Goal: Transaction & Acquisition: Purchase product/service

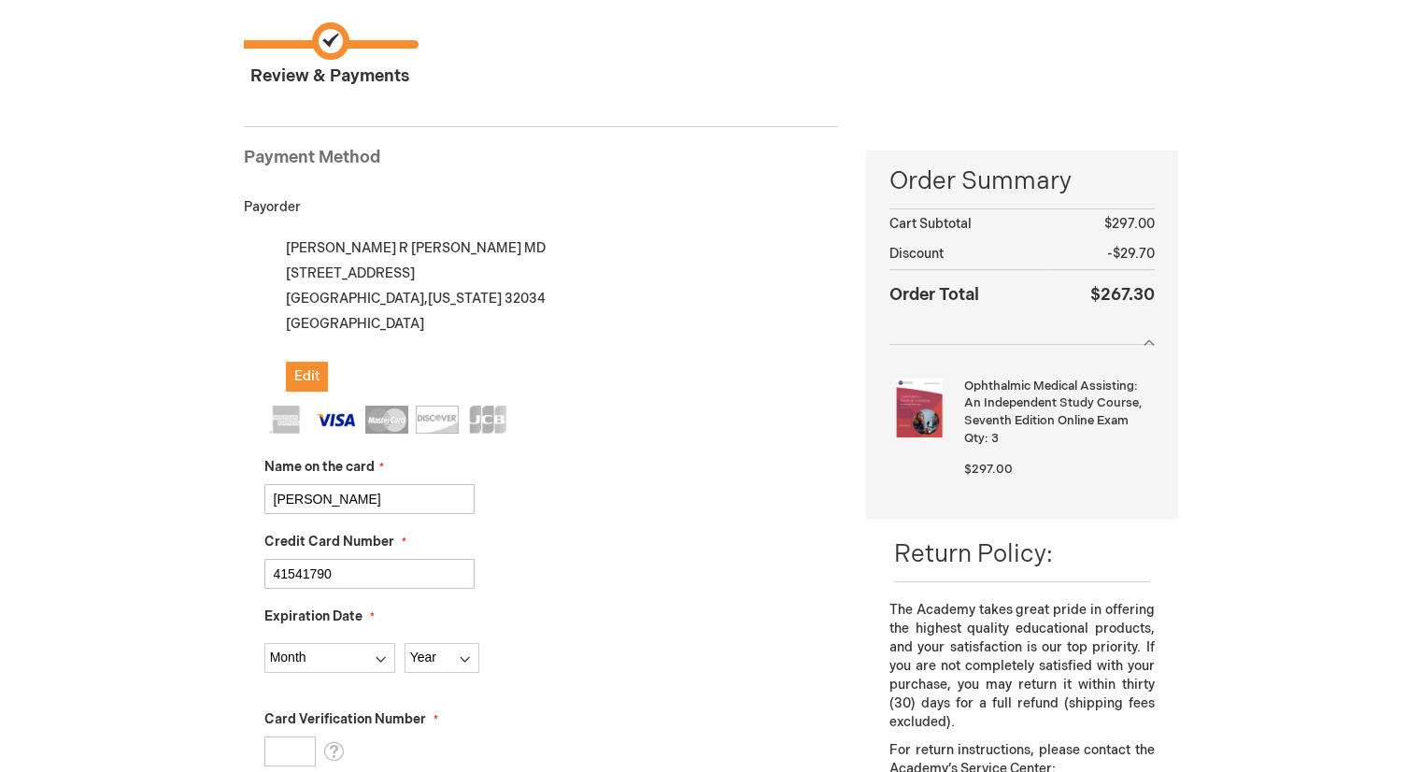
scroll to position [467, 0]
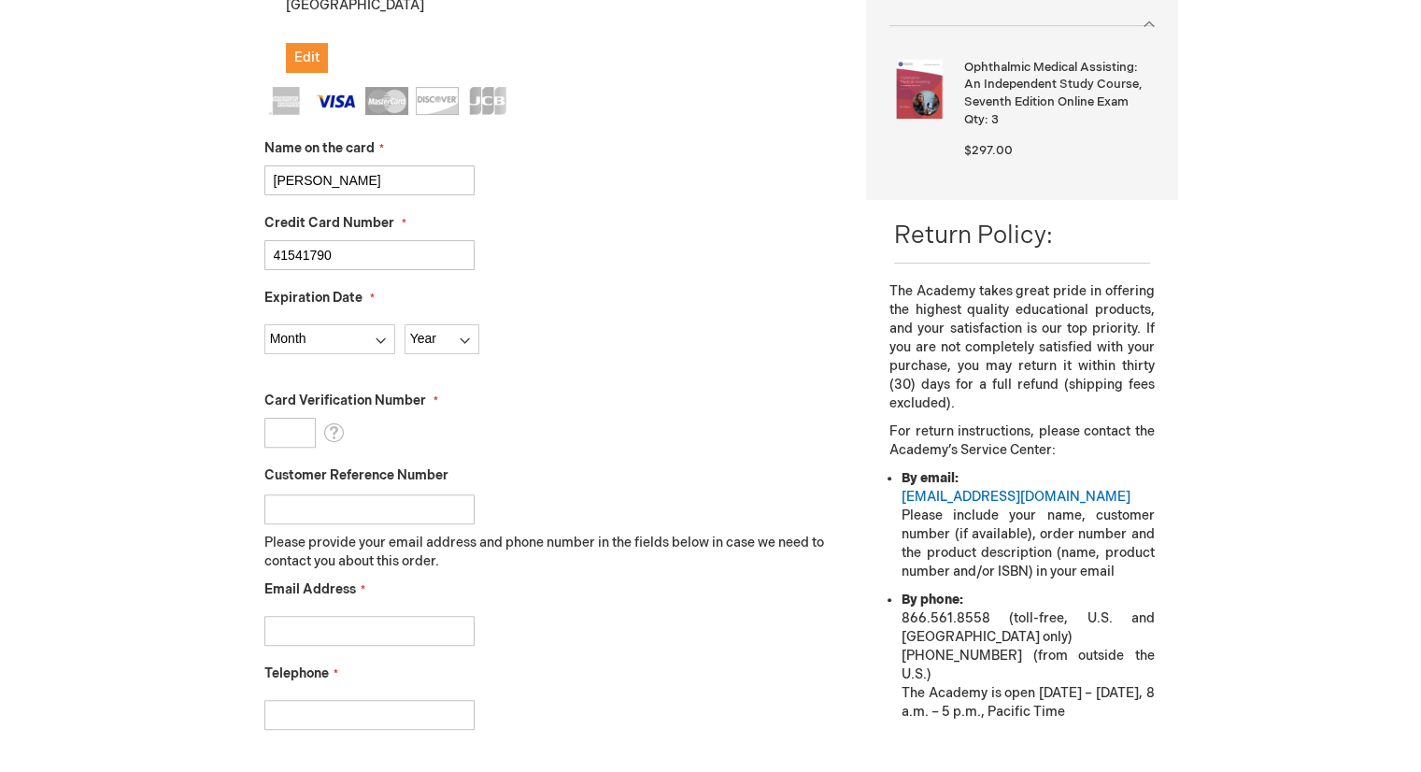
drag, startPoint x: 333, startPoint y: 251, endPoint x: 165, endPoint y: 243, distance: 167.4
click at [176, 251] on div "James Stackhouse Log Out Search My Cart 3 3 items CLOSE RECENTLY ADDED ITEM(S) …" at bounding box center [710, 464] width 1421 height 1862
click at [374, 255] on input "41541790" at bounding box center [369, 255] width 210 height 30
type input "4154179001505047"
click at [374, 341] on select "Month 01 - January 02 - February 03 - March 04 - April 05 - May 06 - June 07 - …" at bounding box center [329, 339] width 131 height 30
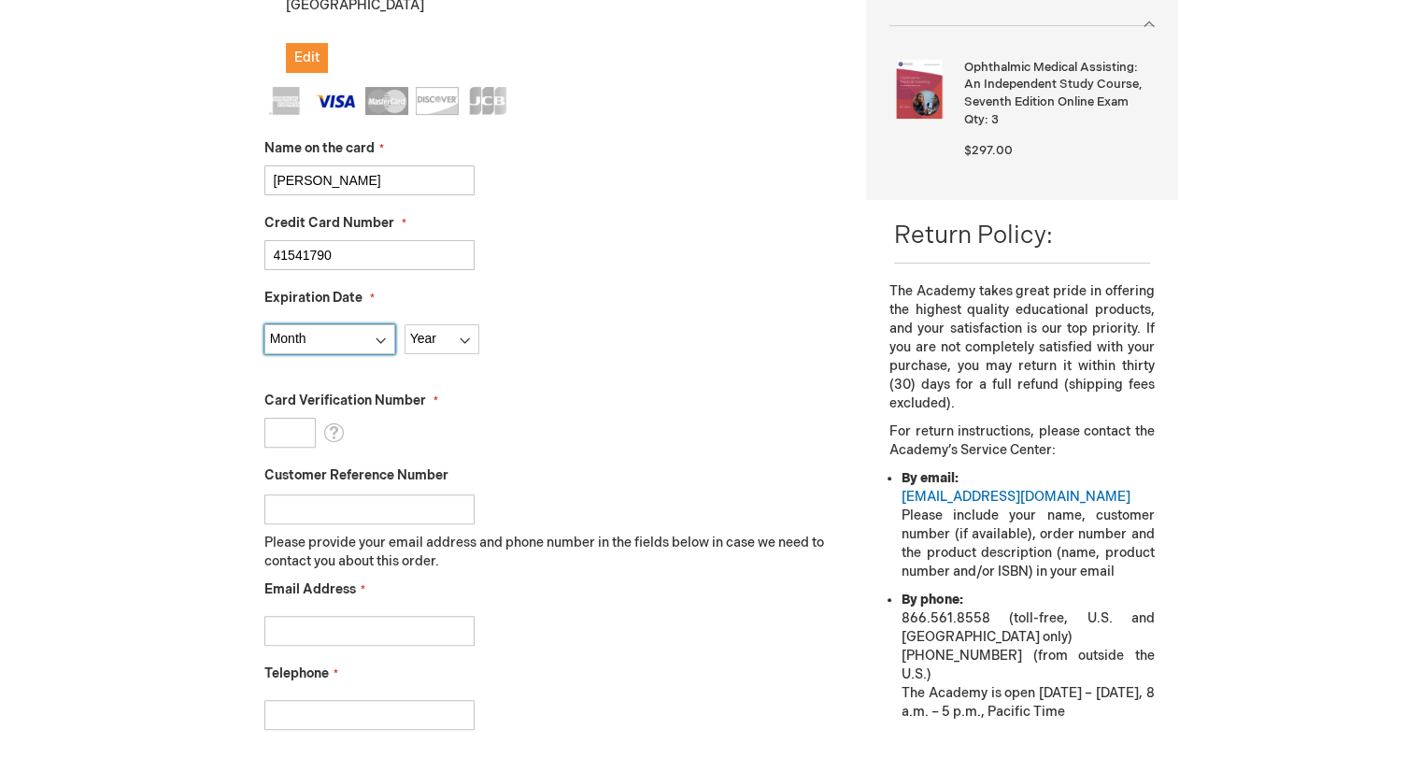
select select "8"
click at [264, 324] on select "Month 01 - January 02 - February 03 - March 04 - April 05 - May 06 - June 07 - …" at bounding box center [329, 339] width 131 height 30
click at [468, 348] on select "Year 2025 2026 2027 2028 2029 2030 2031 2032 2033 2034 2035" at bounding box center [441, 339] width 75 height 30
select select "2027"
click at [404, 324] on select "Year 2025 2026 2027 2028 2029 2030 2031 2032 2033 2034 2035" at bounding box center [441, 339] width 75 height 30
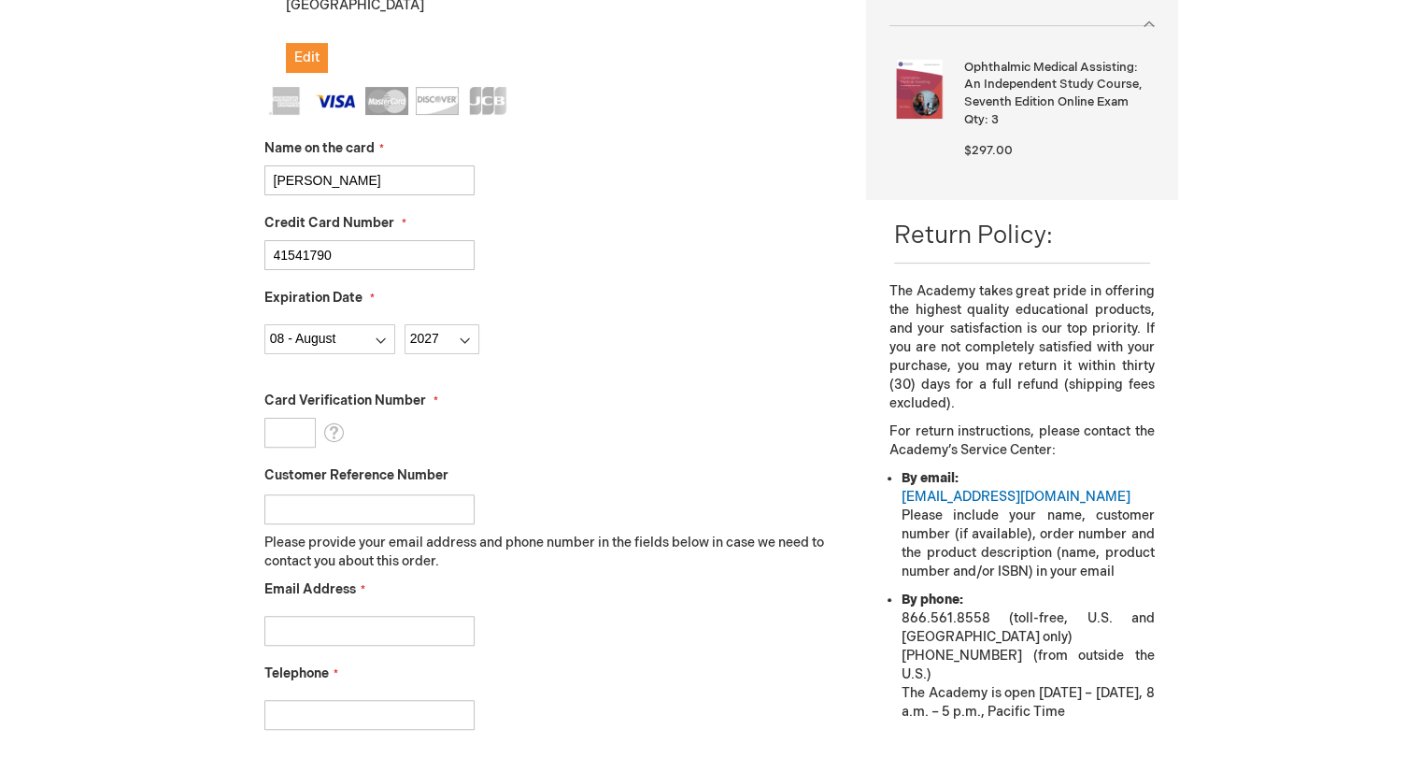
click at [294, 431] on input "Card Verification Number" at bounding box center [289, 433] width 51 height 30
type input "516"
click at [361, 631] on input "Email Address" at bounding box center [369, 631] width 210 height 30
type input "nbarnett@coastalvisioncenter.com"
type input "3095318447"
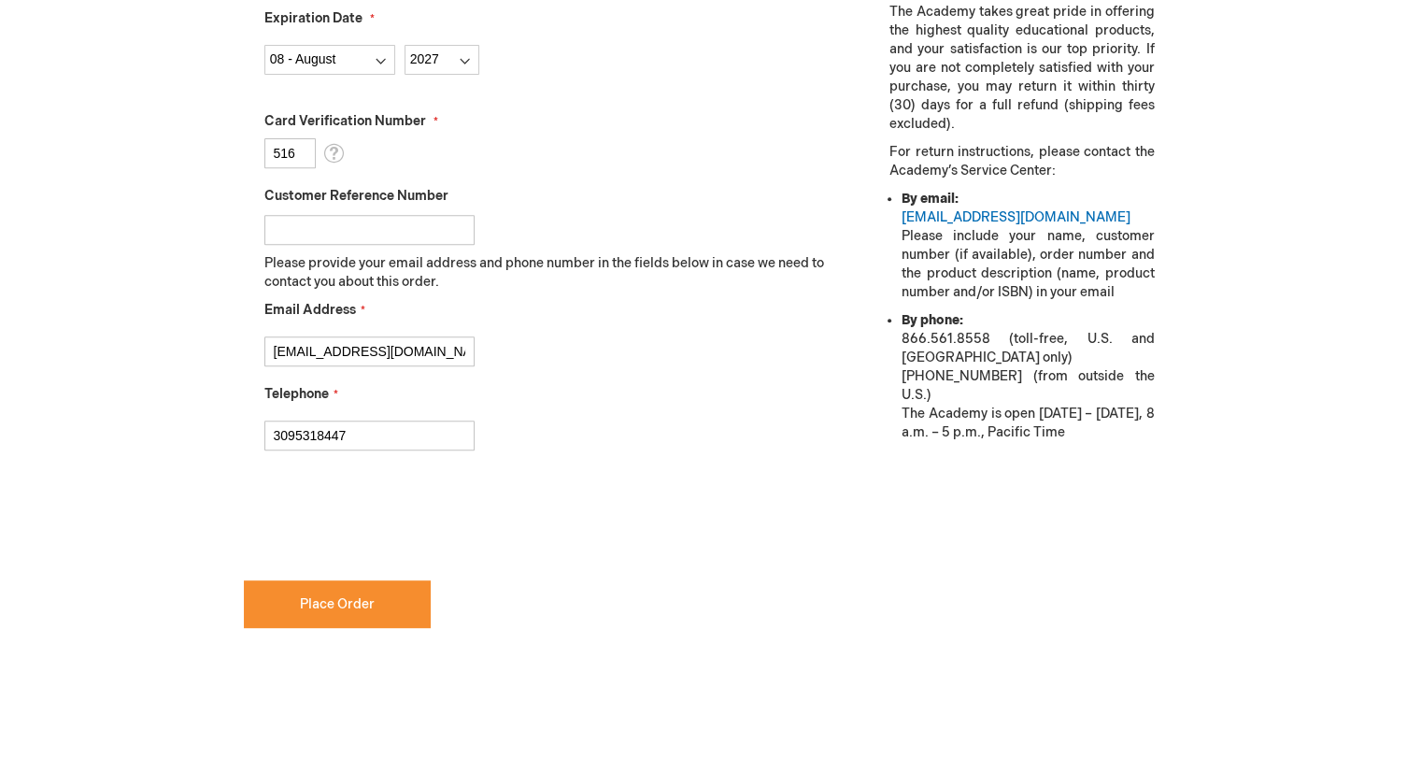
scroll to position [747, 0]
checkbox input "true"
click at [334, 606] on span "Place Order" at bounding box center [337, 603] width 75 height 16
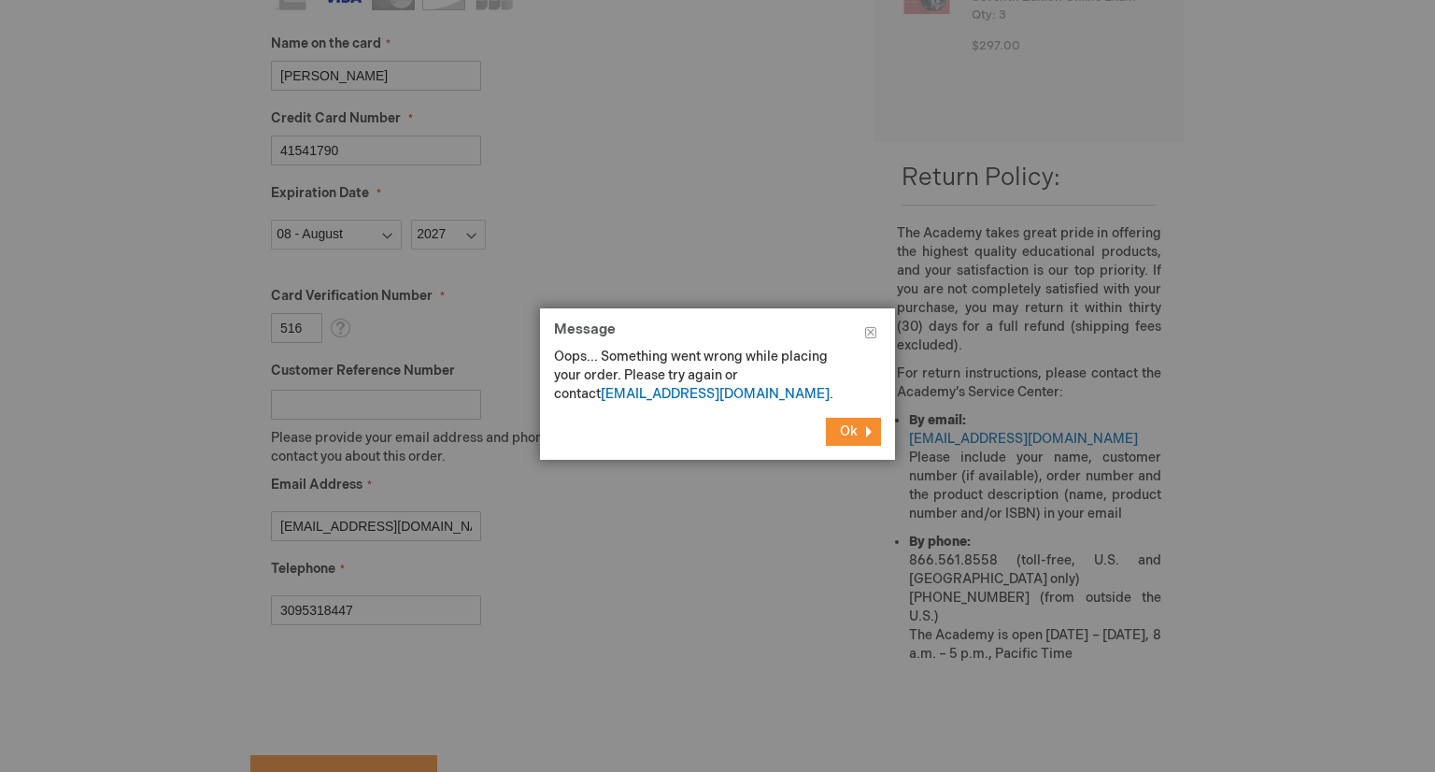
scroll to position [560, 0]
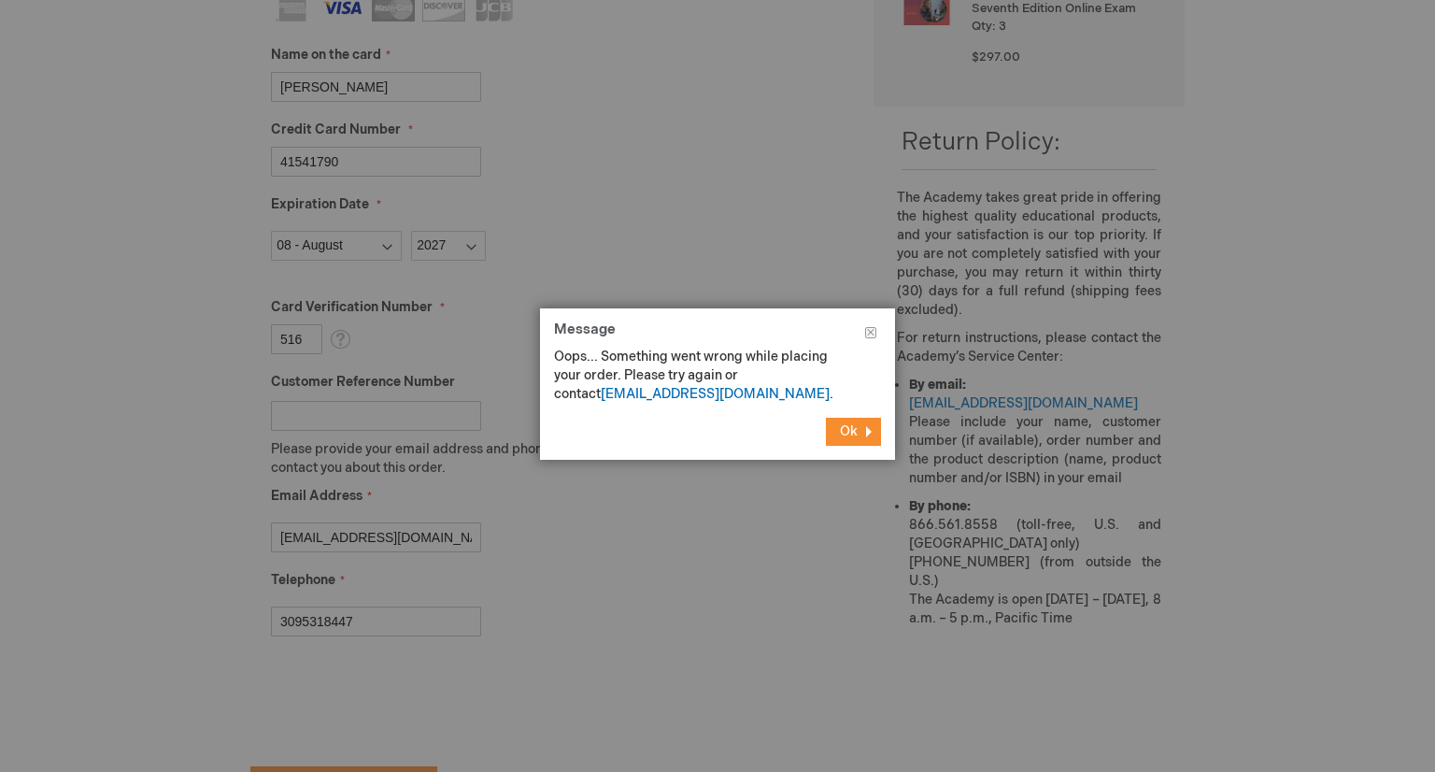
click at [855, 431] on span "Ok" at bounding box center [849, 431] width 18 height 16
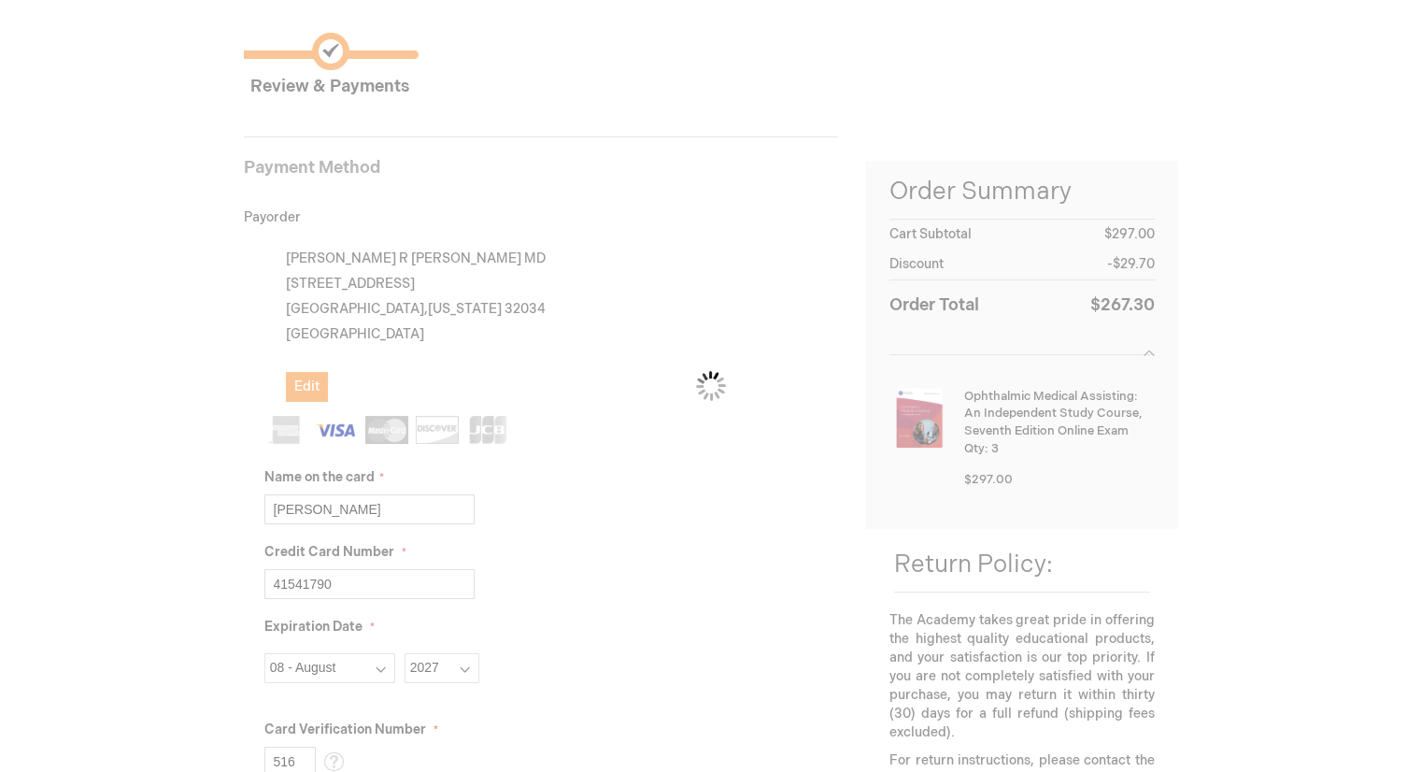
scroll to position [135, 0]
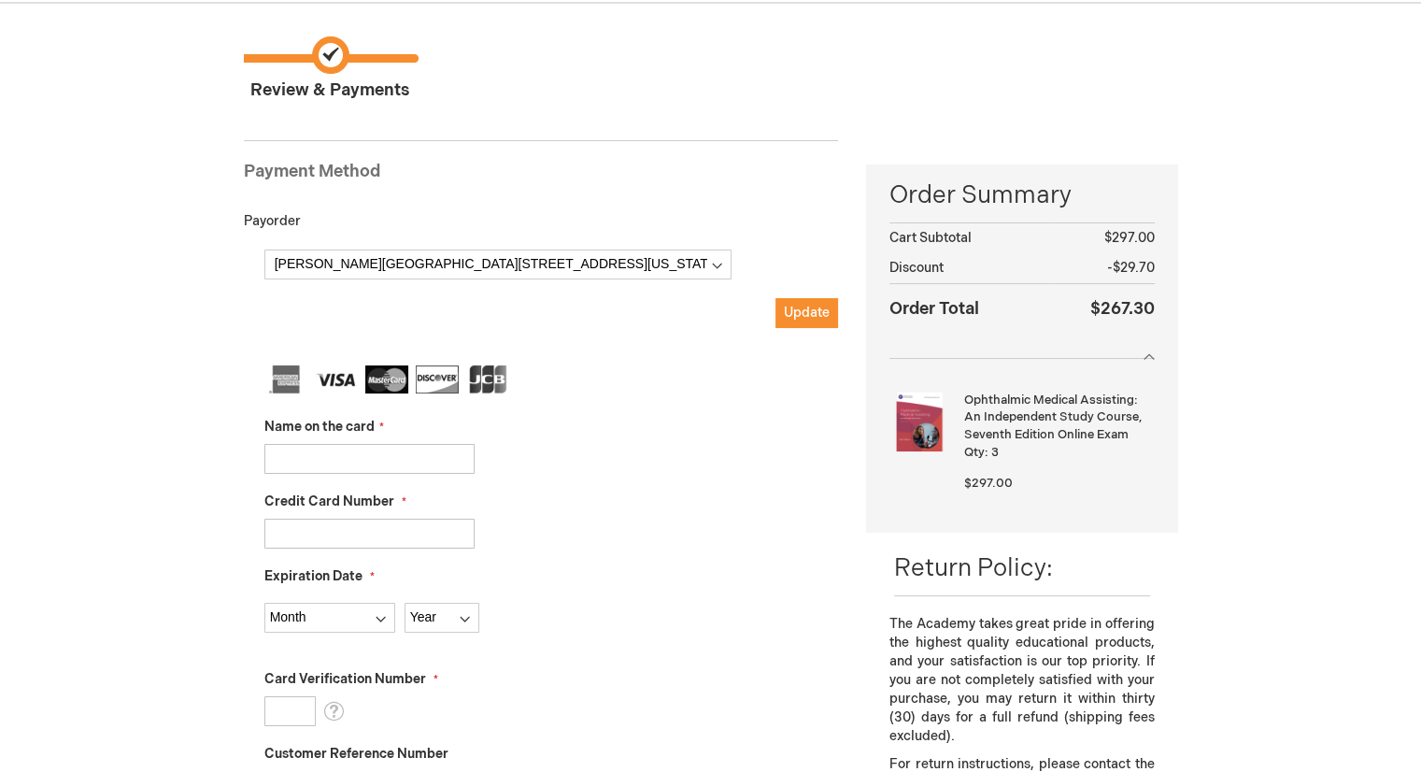
click at [325, 447] on input "Name on the card" at bounding box center [369, 459] width 210 height 30
type input "Nichole Barnett"
click at [348, 533] on input "Credit Card Number" at bounding box center [369, 533] width 210 height 30
type input "4154179001505047"
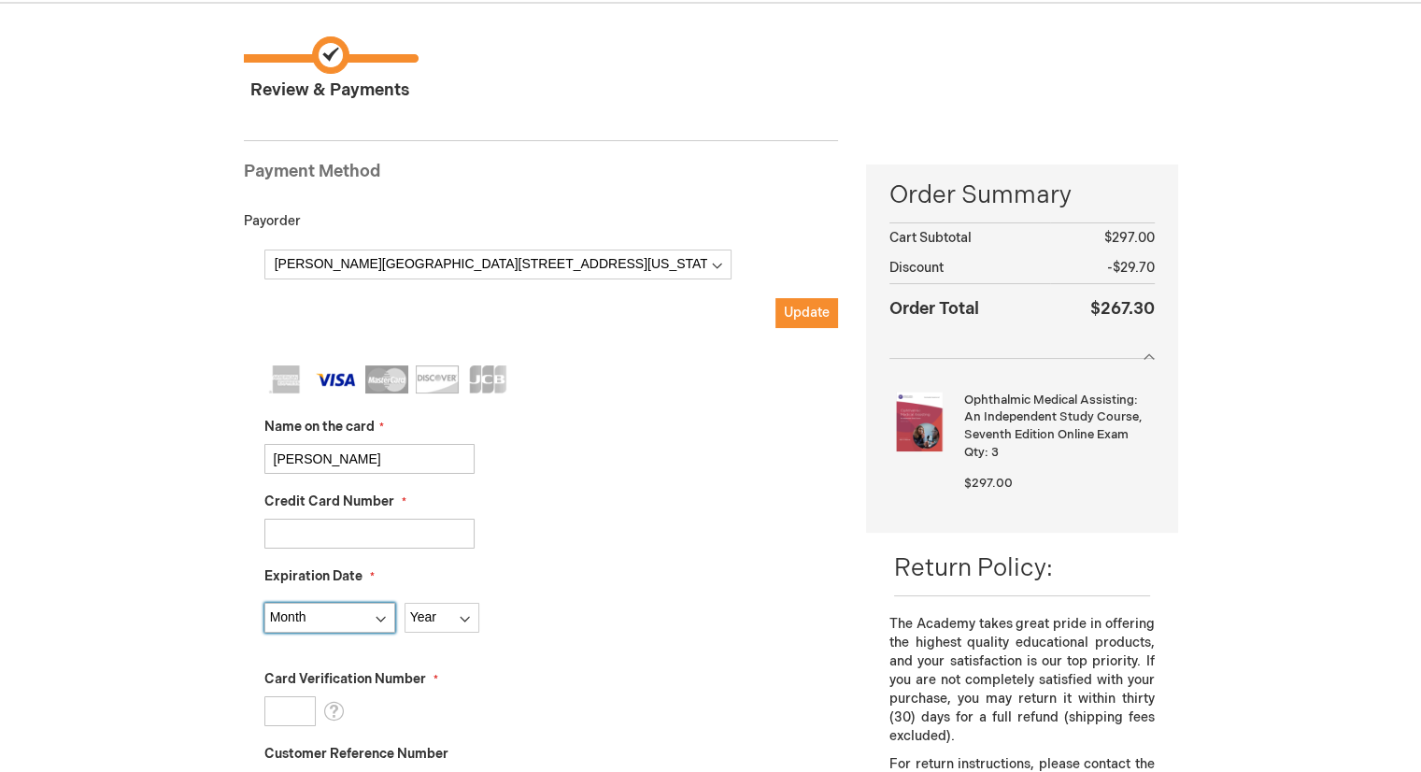
click at [379, 617] on select "Month 01 - January 02 - February 03 - March 04 - April 05 - May 06 - June 07 - …" at bounding box center [329, 618] width 131 height 30
select select "8"
click at [264, 603] on select "Month 01 - January 02 - February 03 - March 04 - April 05 - May 06 - June 07 - …" at bounding box center [329, 618] width 131 height 30
click at [460, 619] on select "Year 2025 2026 2027 2028 2029 2030 2031 2032 2033 2034 2035" at bounding box center [441, 618] width 75 height 30
select select "2027"
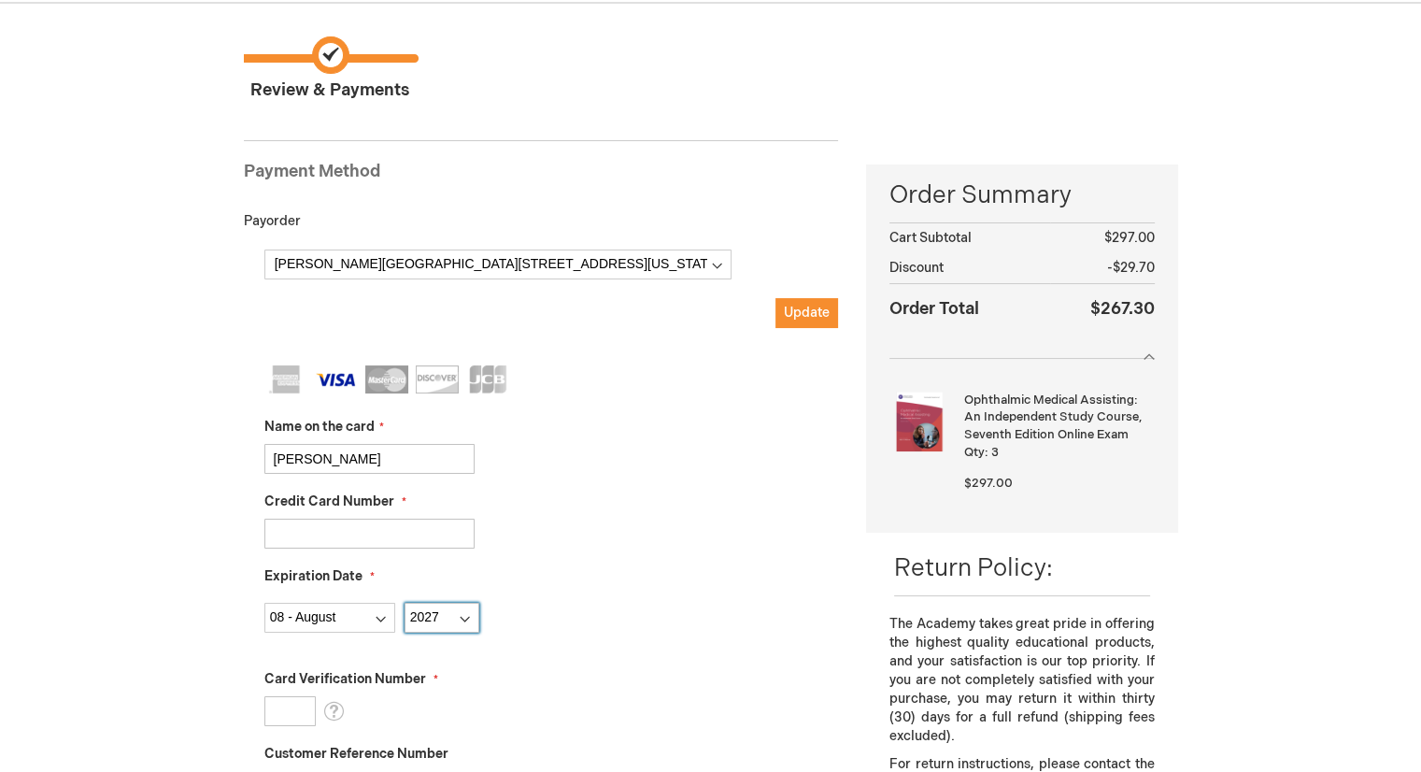
click at [404, 603] on select "Year 2025 2026 2027 2028 2029 2030 2031 2032 2033 2034 2035" at bounding box center [441, 618] width 75 height 30
click at [278, 713] on input "Card Verification Number" at bounding box center [289, 711] width 51 height 30
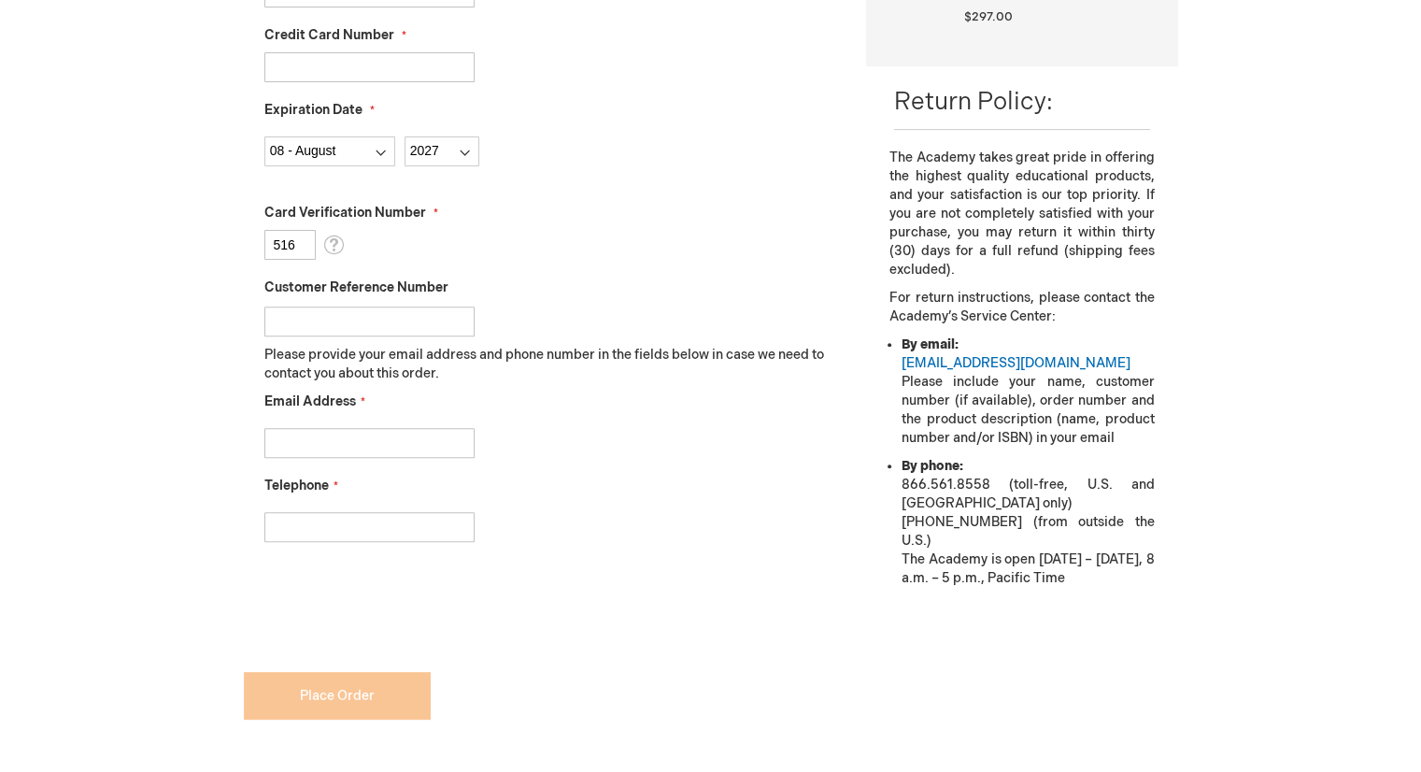
scroll to position [602, 0]
type input "516"
click at [348, 446] on input "Email Address" at bounding box center [369, 442] width 210 height 30
type input "[EMAIL_ADDRESS][DOMAIN_NAME]"
type input "9042615741"
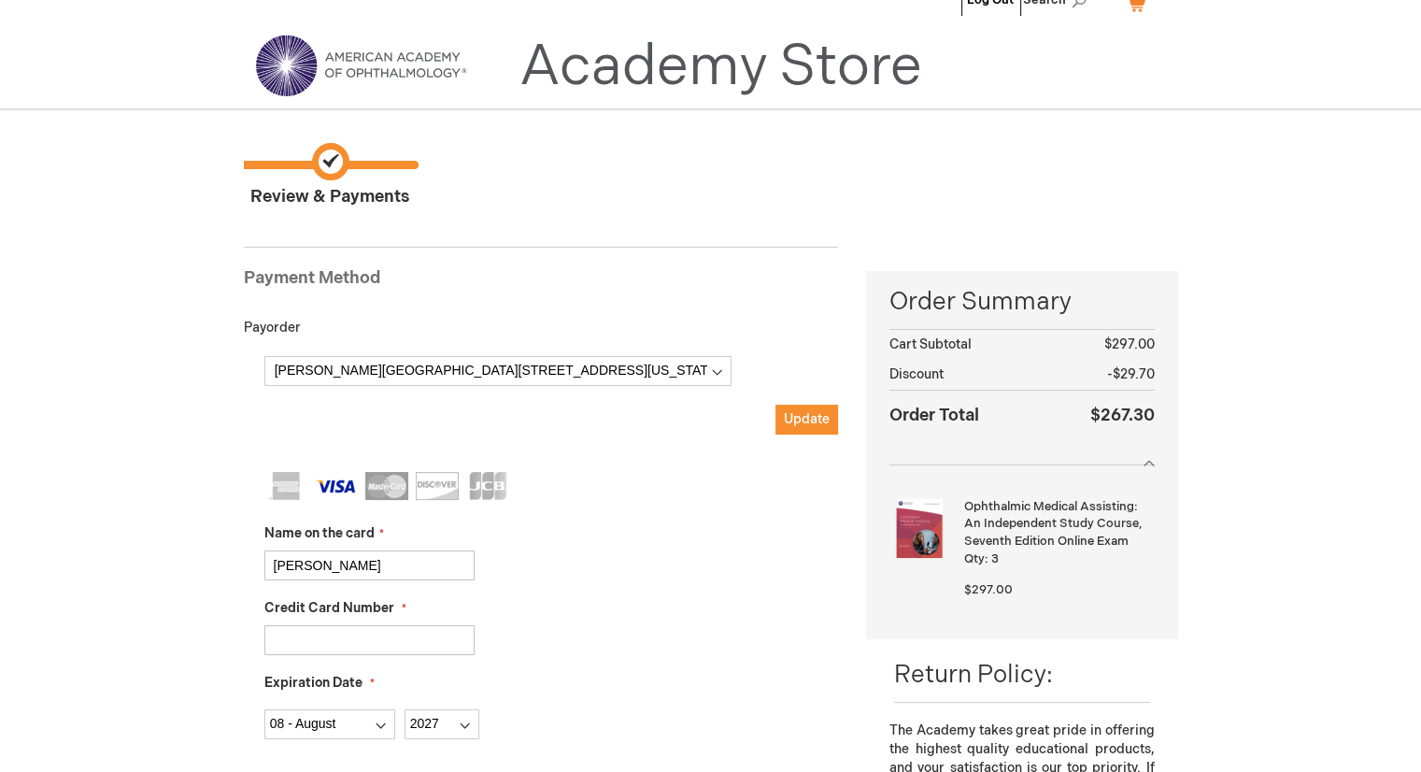
scroll to position [0, 0]
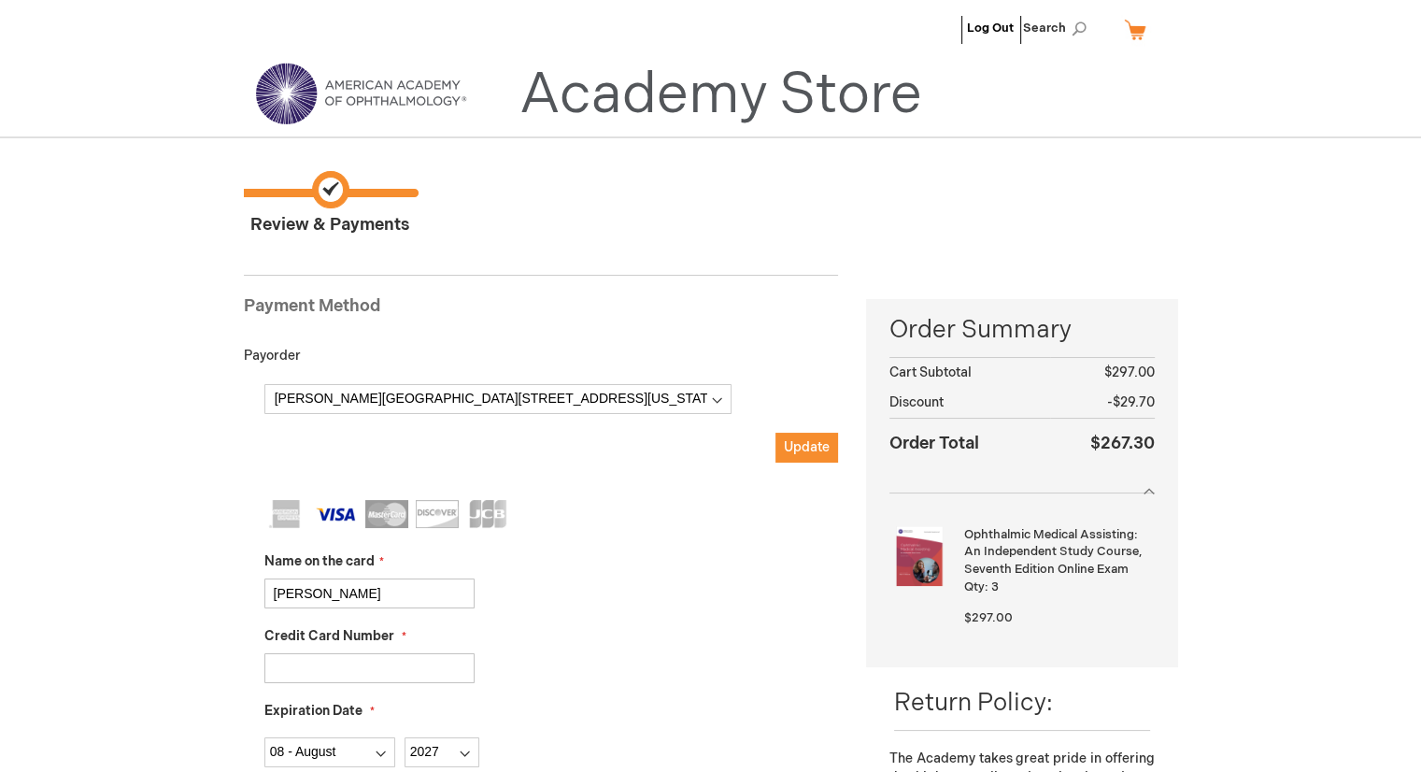
click at [350, 85] on img at bounding box center [360, 93] width 224 height 67
checkbox input "false"
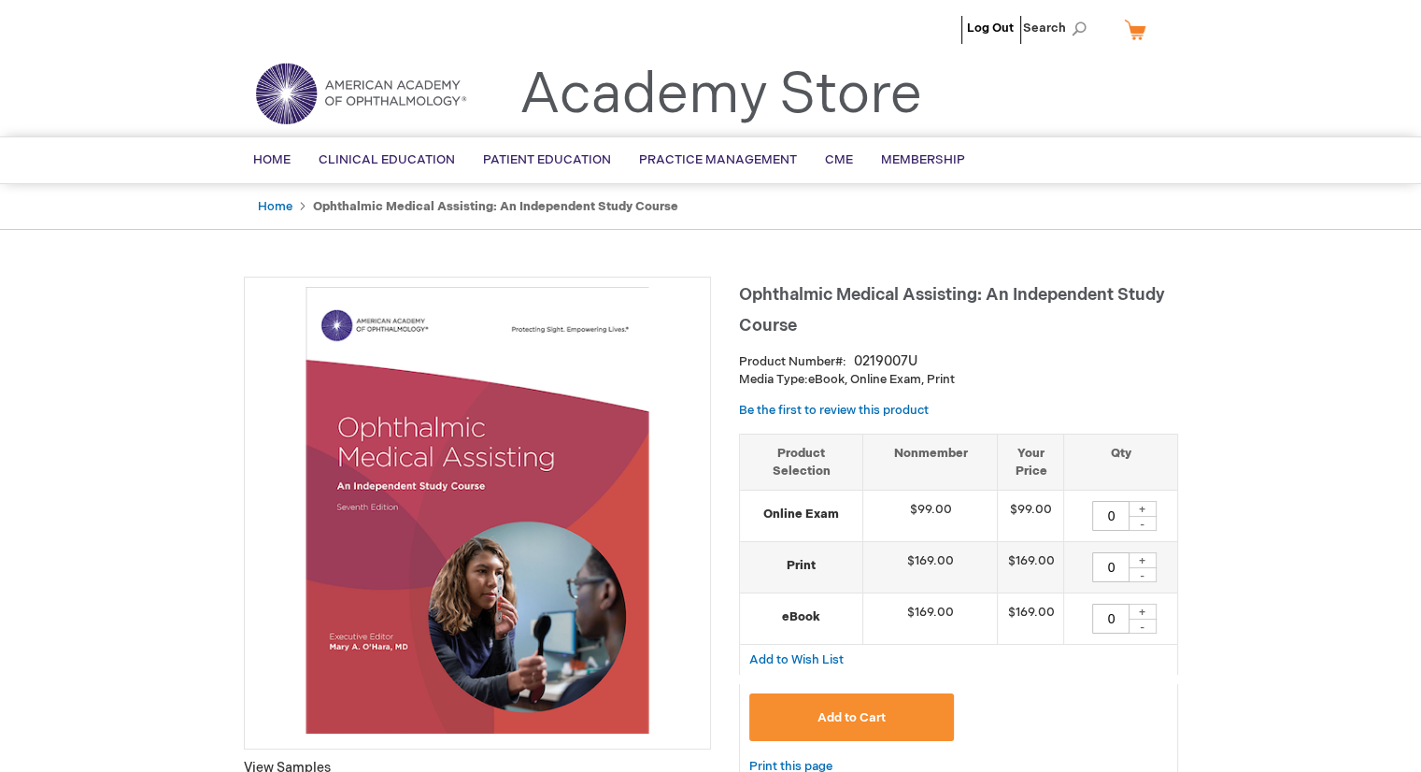
click at [1151, 507] on div "+" at bounding box center [1142, 509] width 28 height 16
type input "3"
click at [835, 724] on button "Add to Cart" at bounding box center [852, 717] width 206 height 48
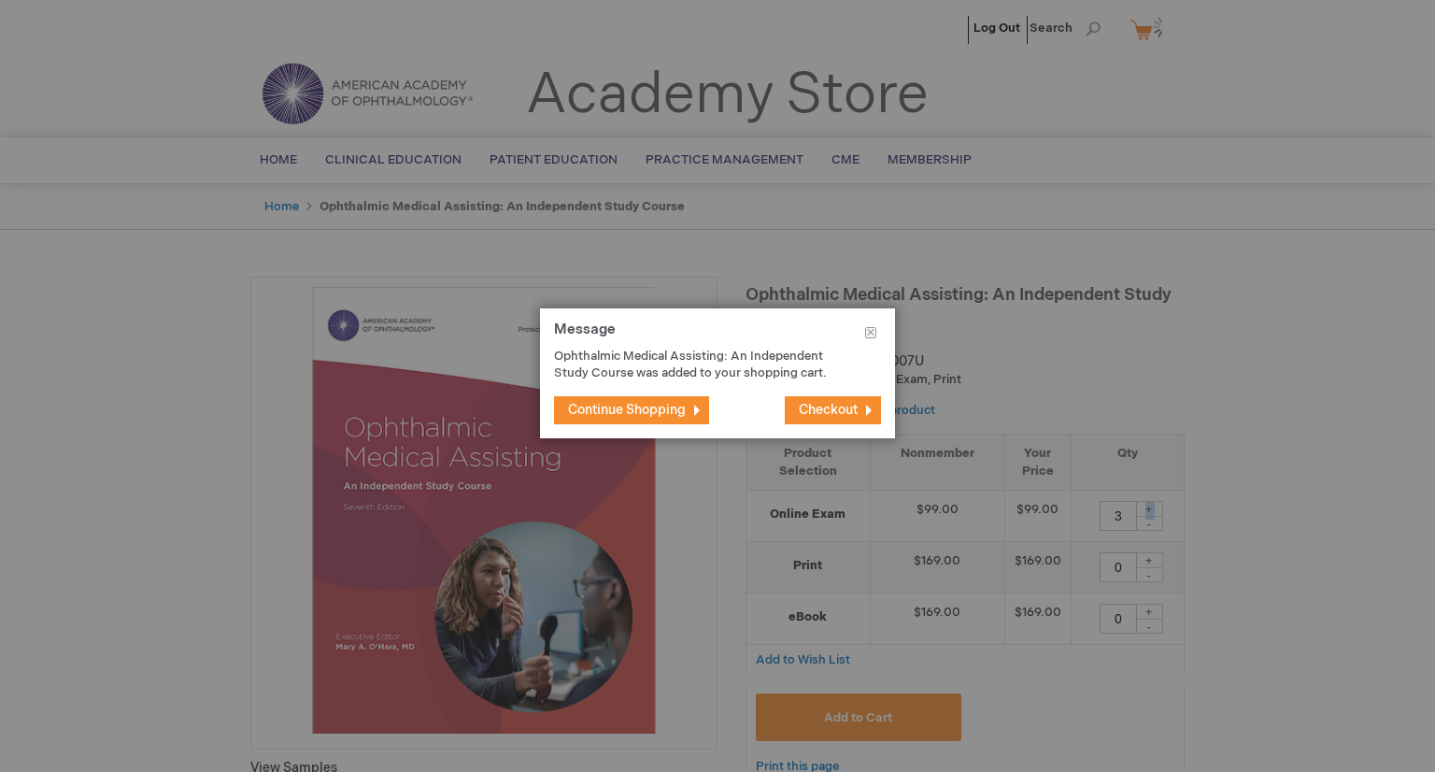
click at [844, 408] on span "Checkout" at bounding box center [828, 410] width 59 height 16
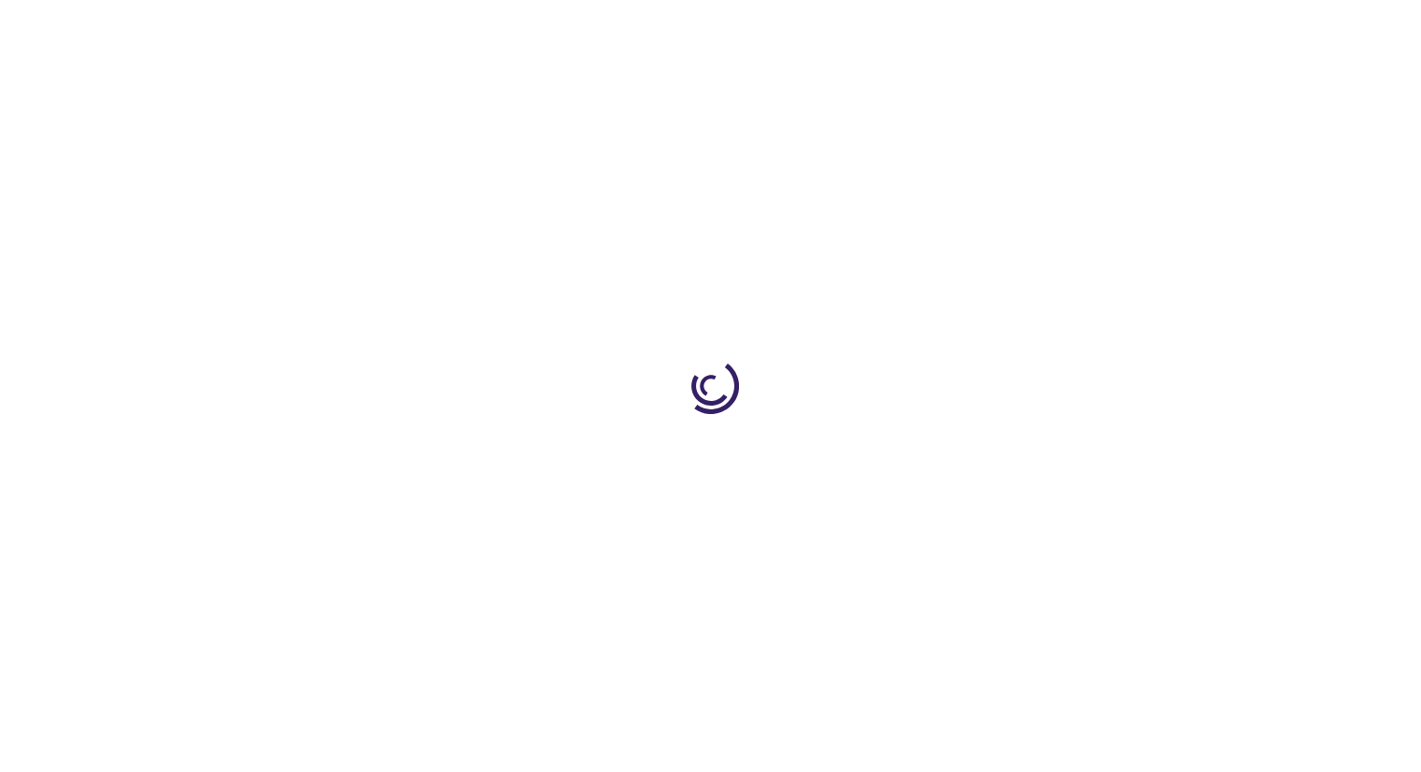
select select "US"
select select "18"
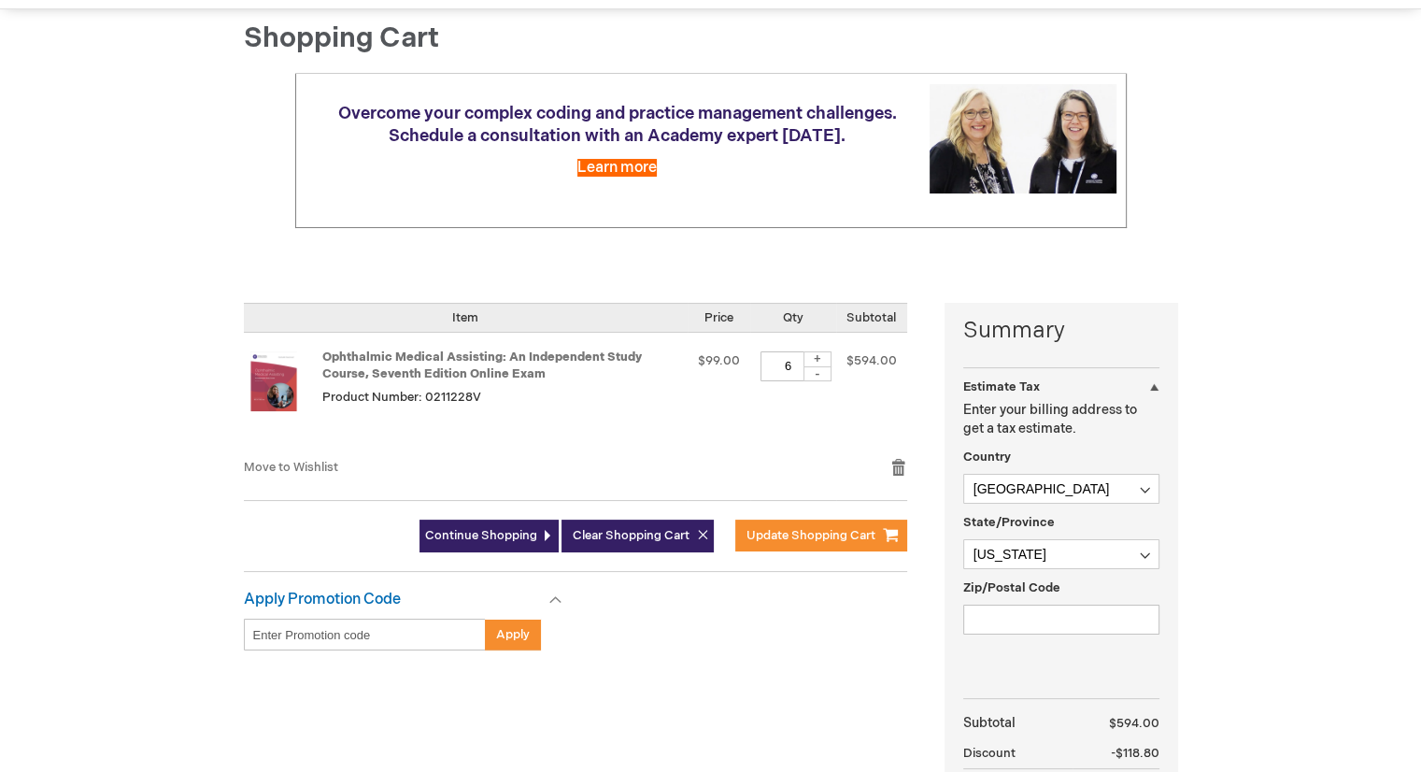
scroll to position [187, 0]
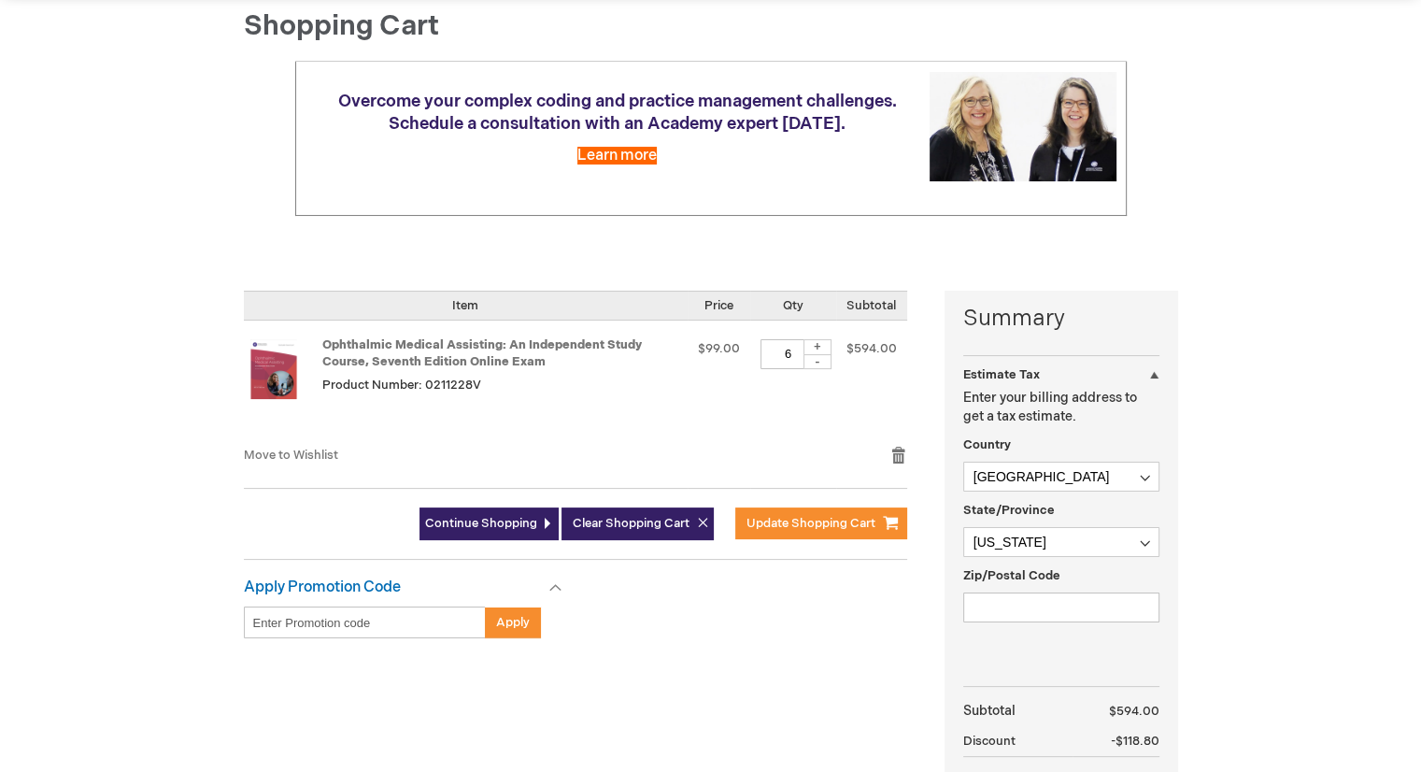
click at [821, 358] on div "-" at bounding box center [817, 361] width 28 height 15
type input "3"
click at [811, 528] on span "Update Shopping Cart" at bounding box center [810, 523] width 129 height 15
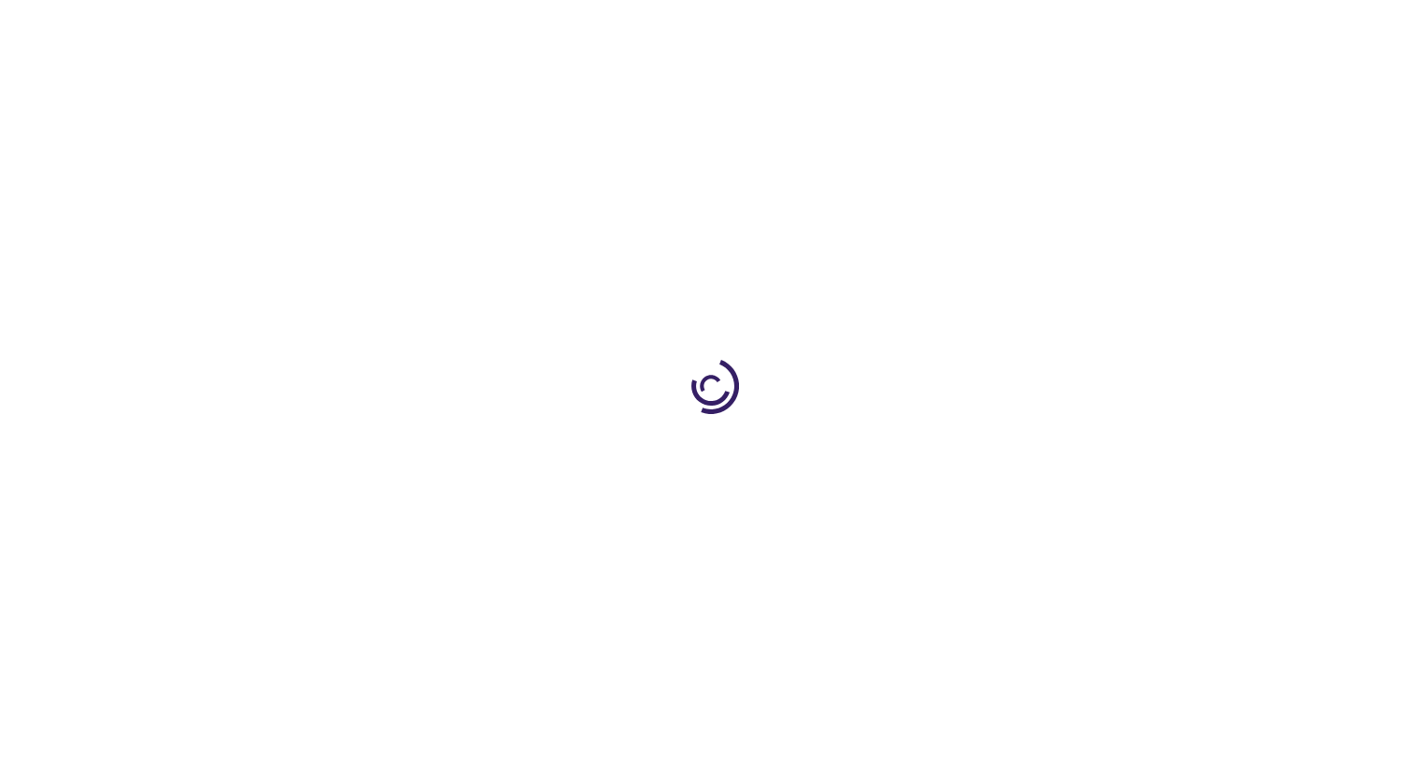
select select "US"
select select "18"
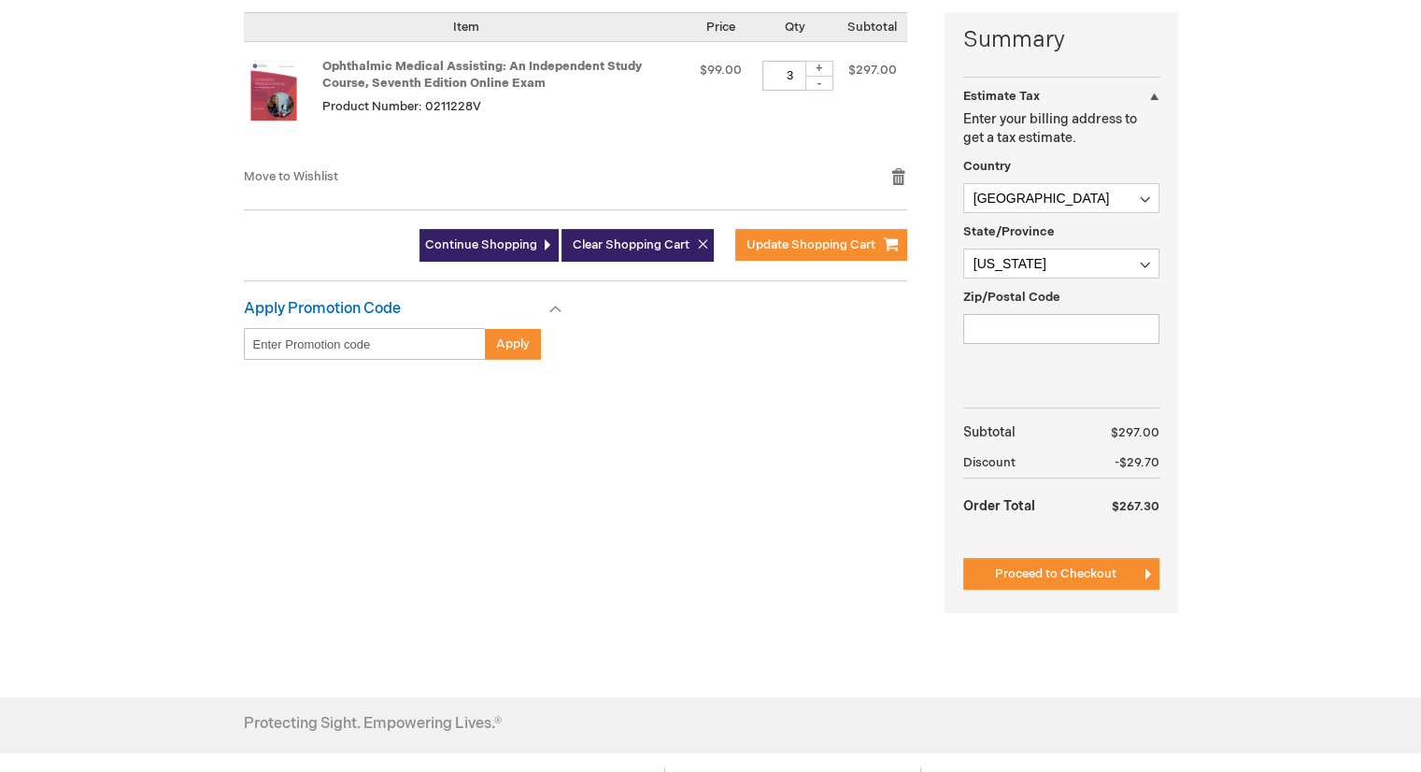
scroll to position [467, 0]
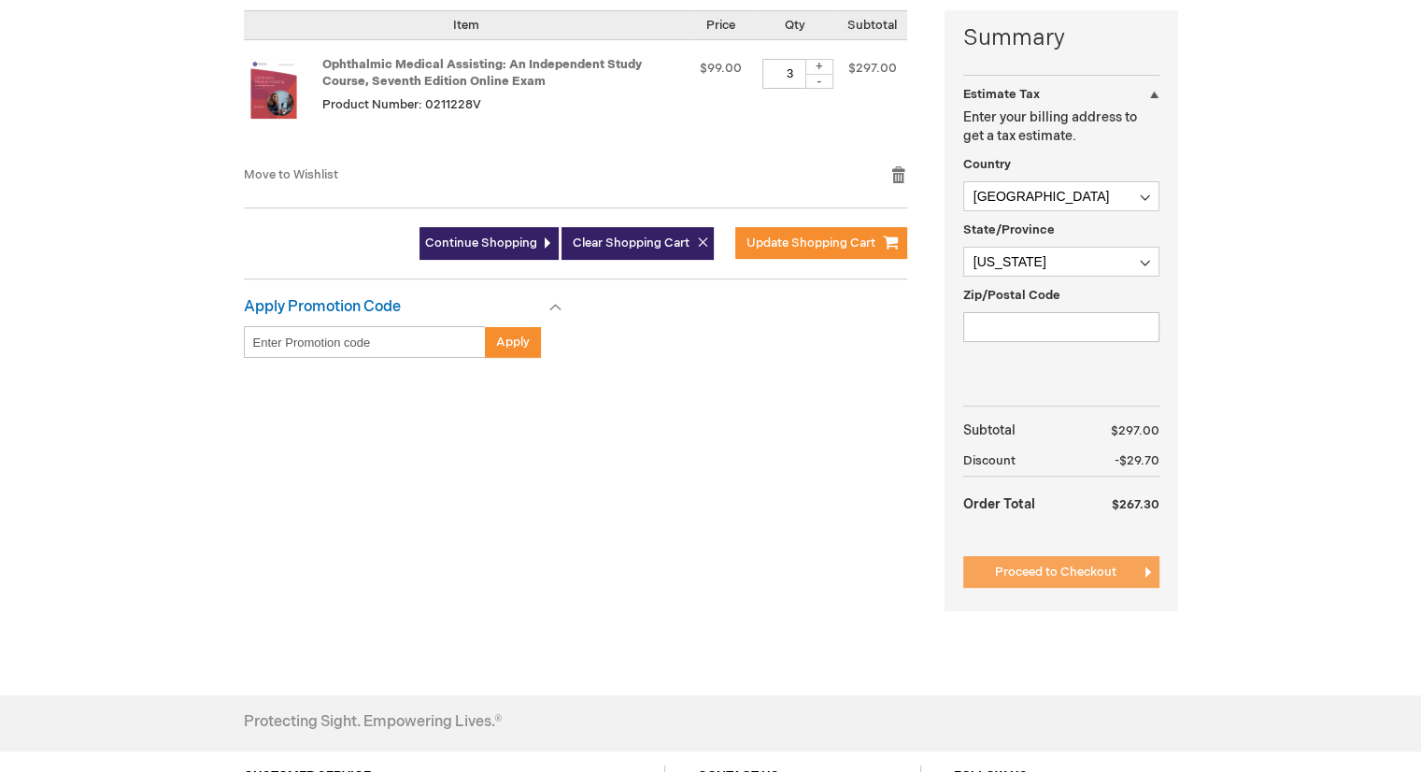
click at [1114, 575] on span "Proceed to Checkout" at bounding box center [1055, 571] width 121 height 15
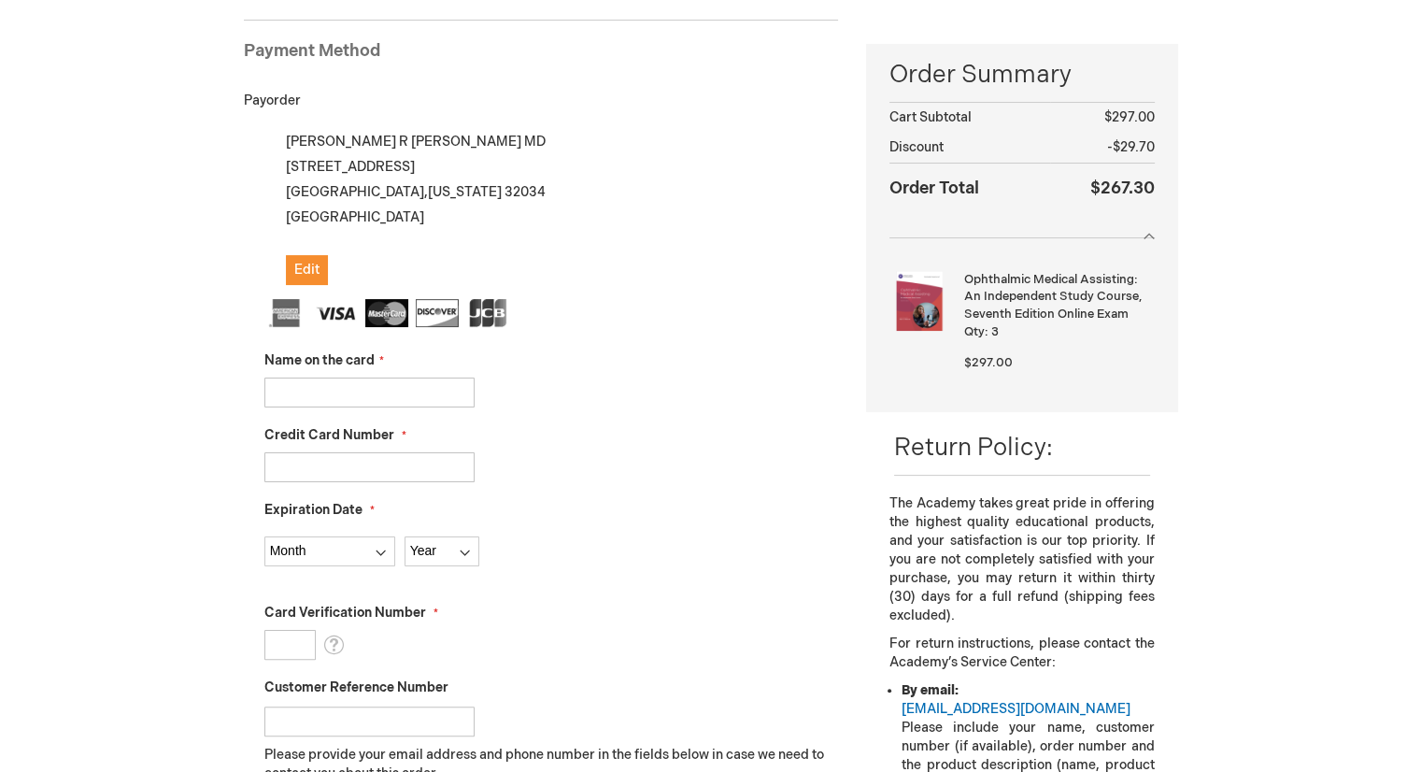
click at [323, 382] on input "Name on the card" at bounding box center [369, 392] width 210 height 30
type input "[PERSON_NAME]"
click at [354, 457] on input "Credit Card Number" at bounding box center [369, 467] width 210 height 30
type input "[CREDIT_CARD_NUMBER]"
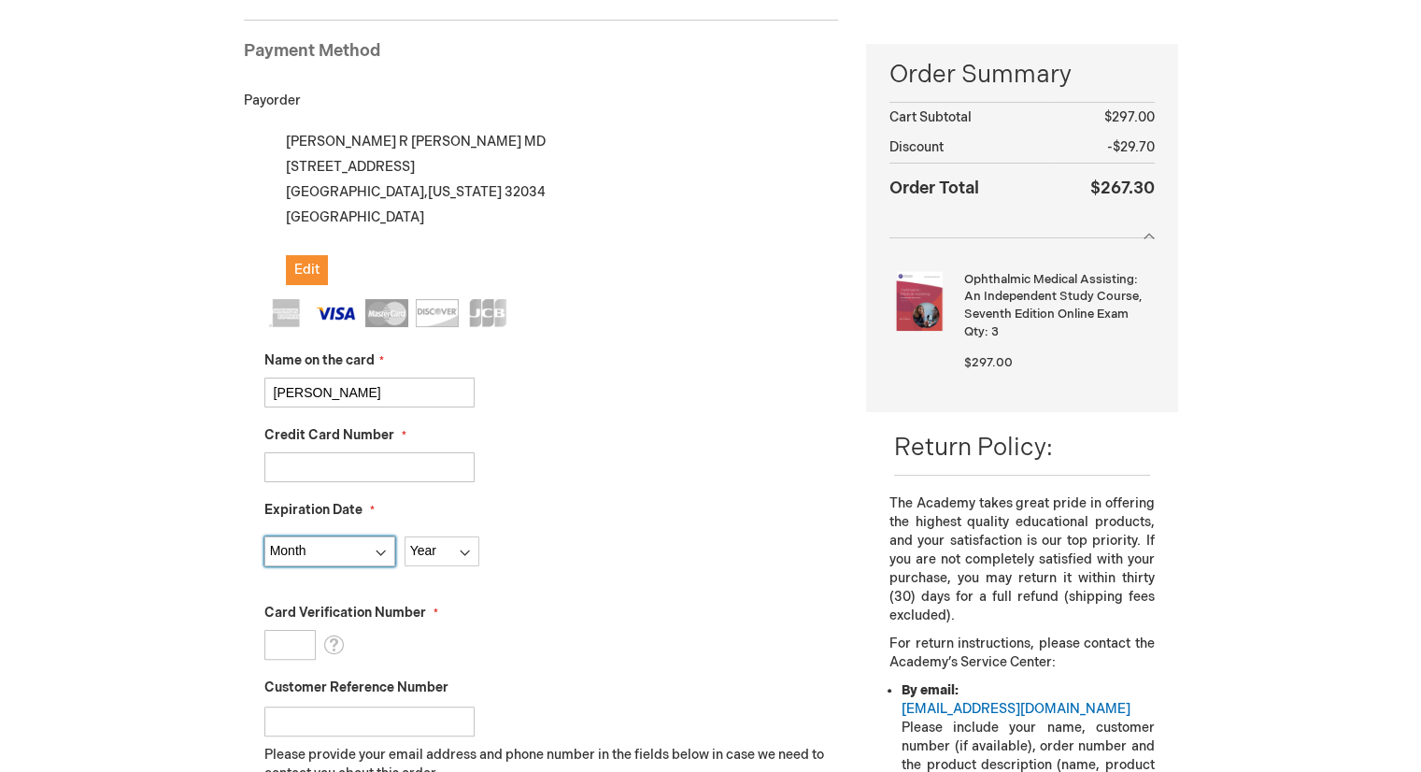
click at [318, 555] on select "Month [DATE] - [DATE] - [DATE] - [DATE] - [DATE] - [DATE] - [DATE] - [DATE] - […" at bounding box center [329, 551] width 131 height 30
select select "8"
click at [264, 536] on select "Month [DATE] - [DATE] - [DATE] - [DATE] - [DATE] - [DATE] - [DATE] - [DATE] - […" at bounding box center [329, 551] width 131 height 30
click at [449, 549] on select "Year [DATE] 2026 2027 2028 2029 2030 2031 2032 2033 2034 2035" at bounding box center [441, 551] width 75 height 30
select select "2027"
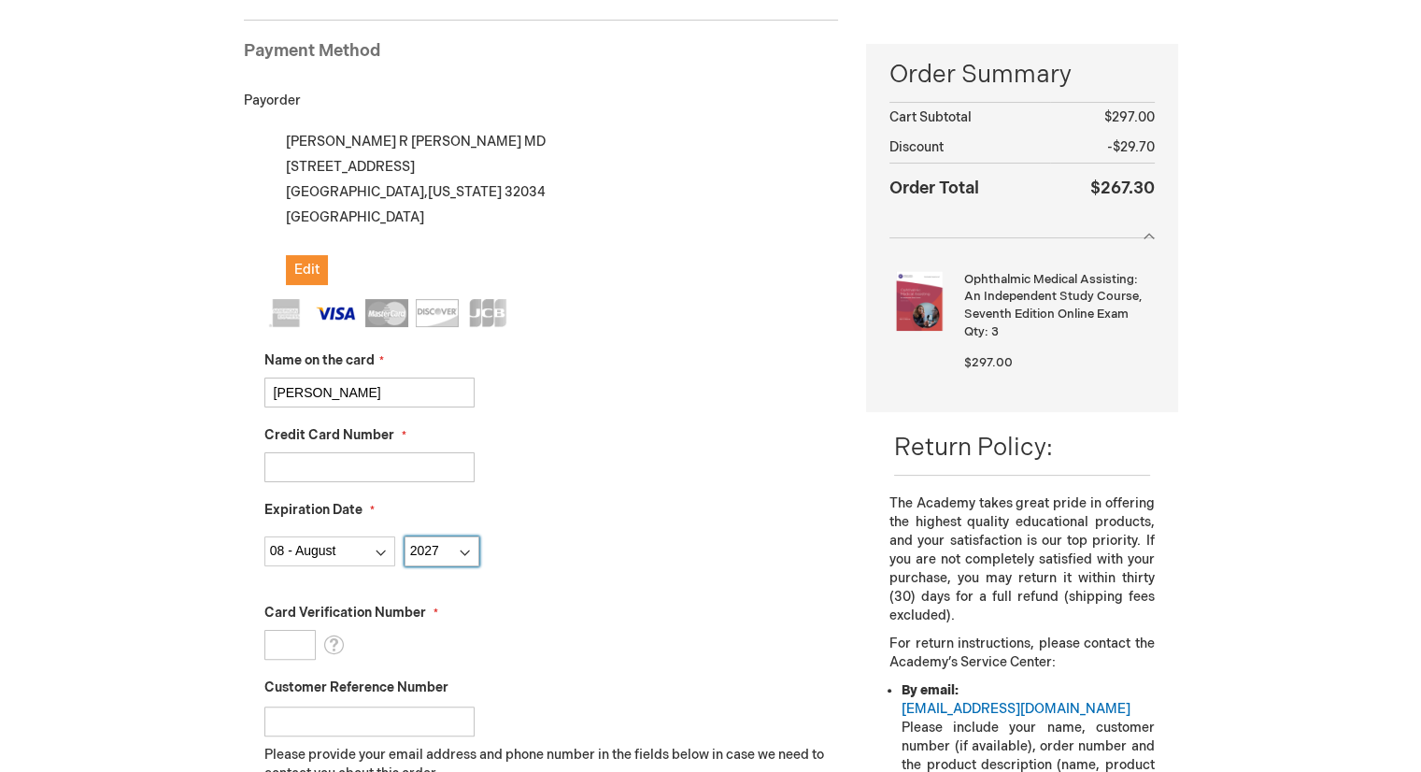
click at [404, 536] on select "Year [DATE] 2026 2027 2028 2029 2030 2031 2032 2033 2034 2035" at bounding box center [441, 551] width 75 height 30
click at [292, 643] on input "Card Verification Number" at bounding box center [289, 645] width 51 height 30
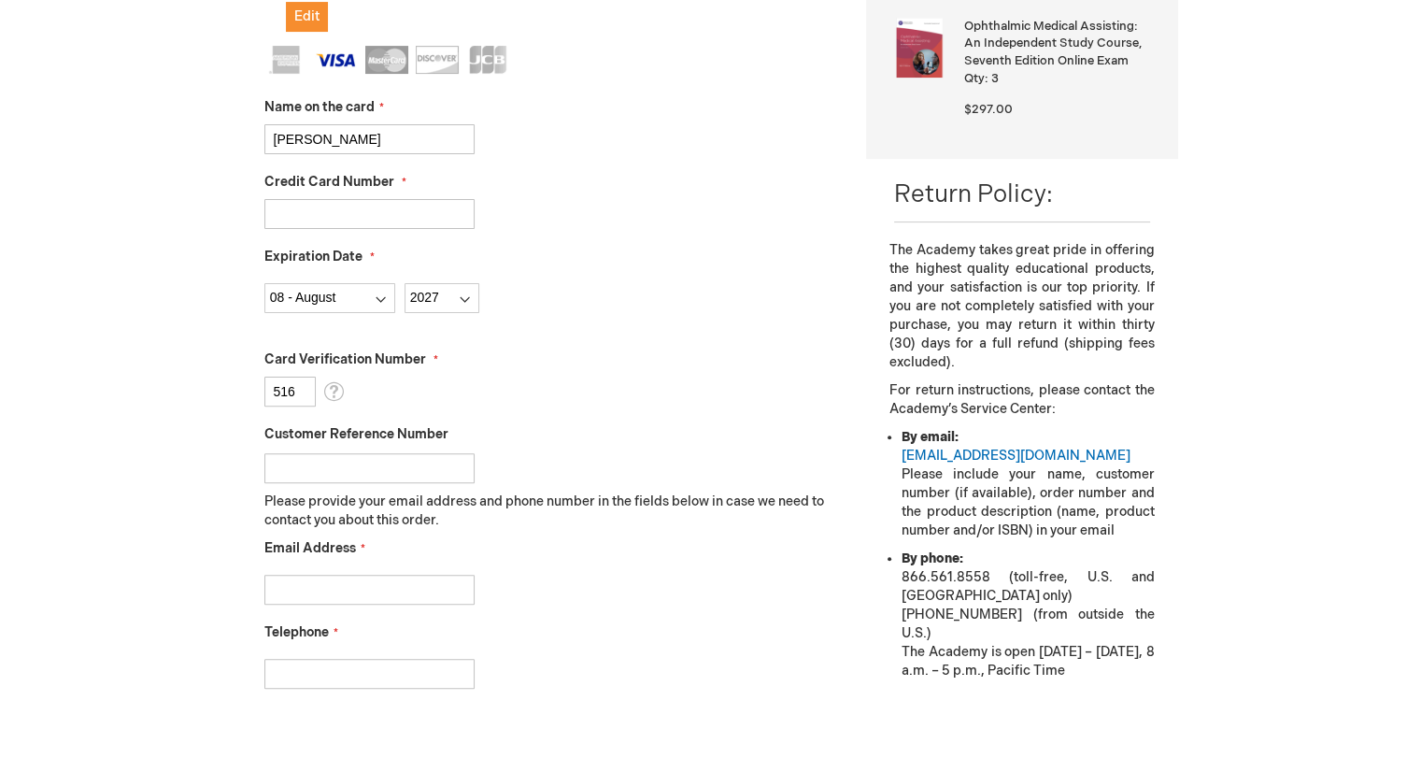
scroll to position [629, 0]
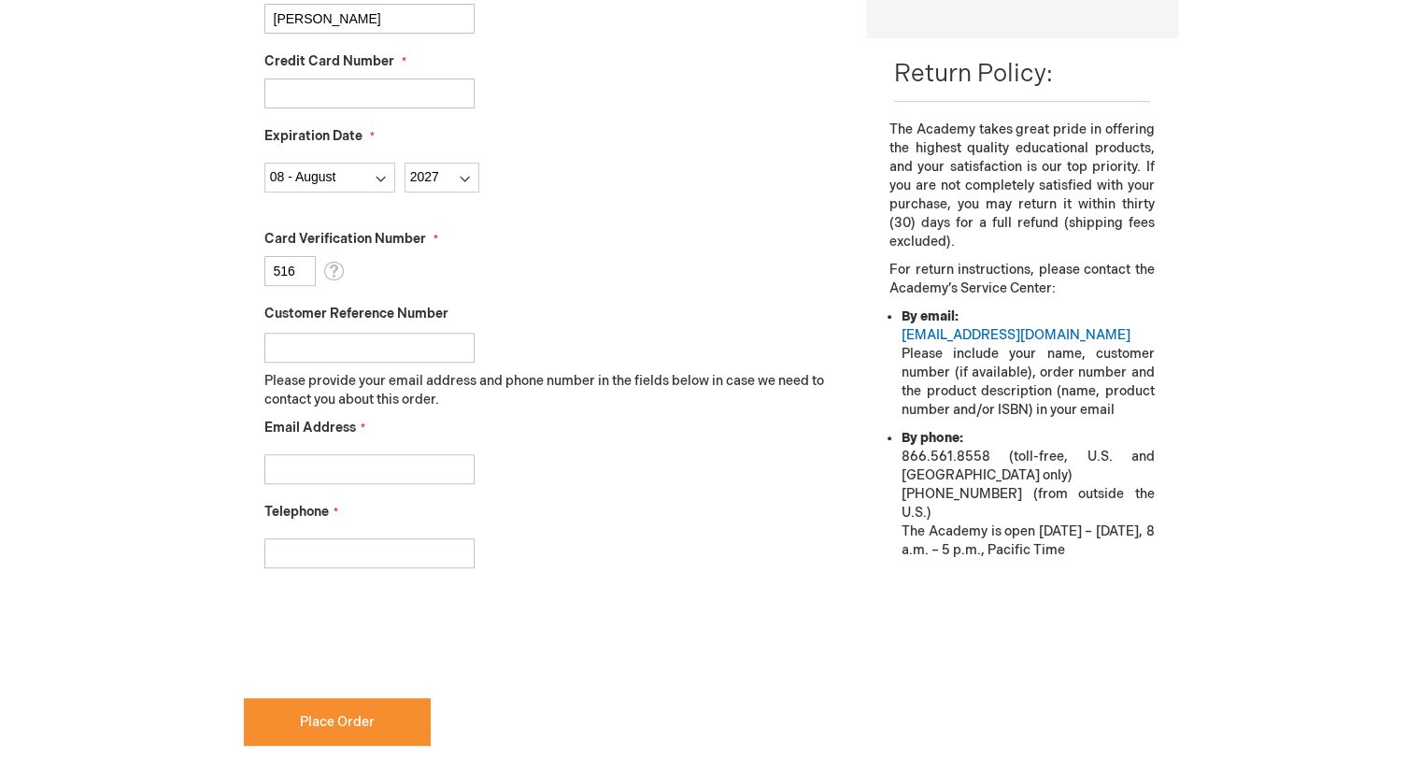
type input "516"
click at [299, 454] on input "Email Address" at bounding box center [369, 469] width 210 height 30
type input "[EMAIL_ADDRESS][DOMAIN_NAME]"
type input "9042615741"
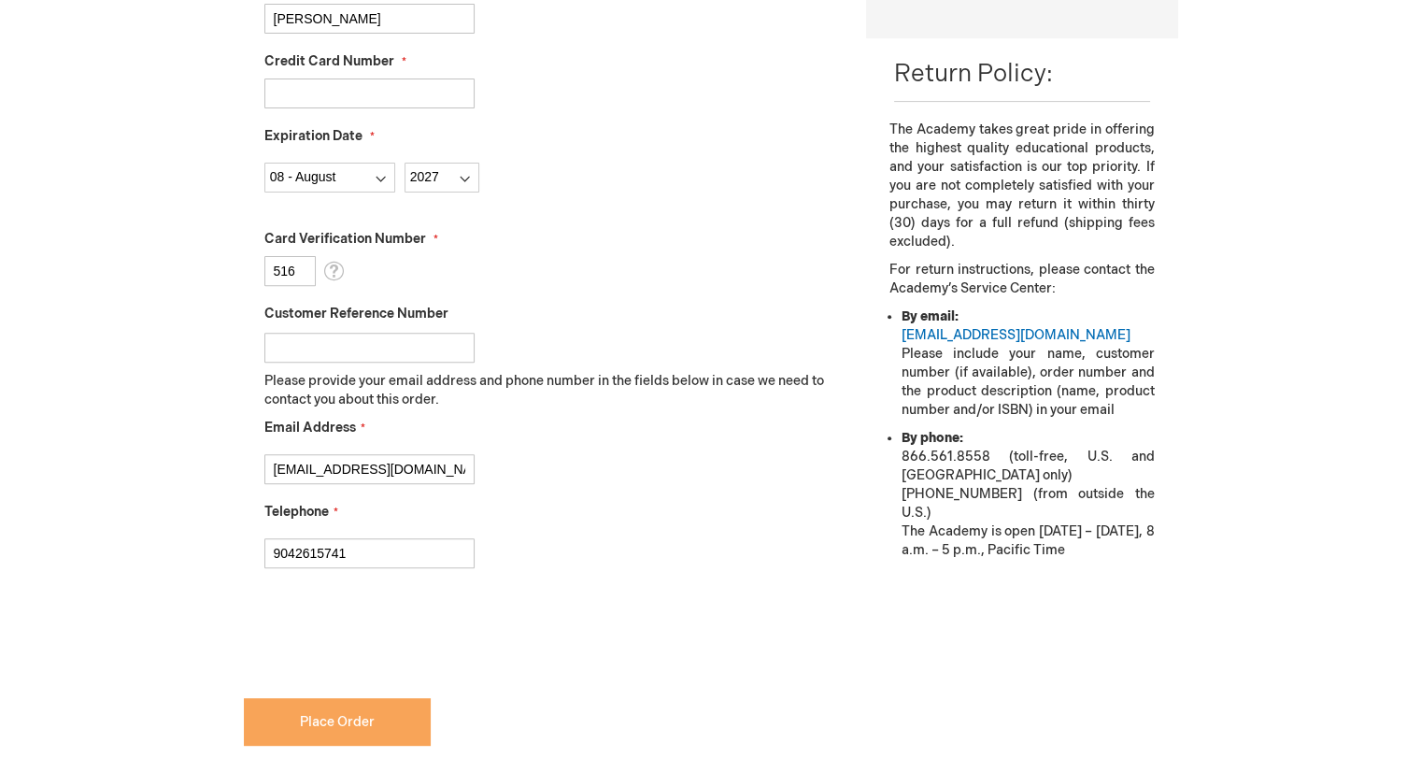
checkbox input "true"
click at [361, 715] on span "Place Order" at bounding box center [337, 722] width 75 height 16
